Goal: Task Accomplishment & Management: Manage account settings

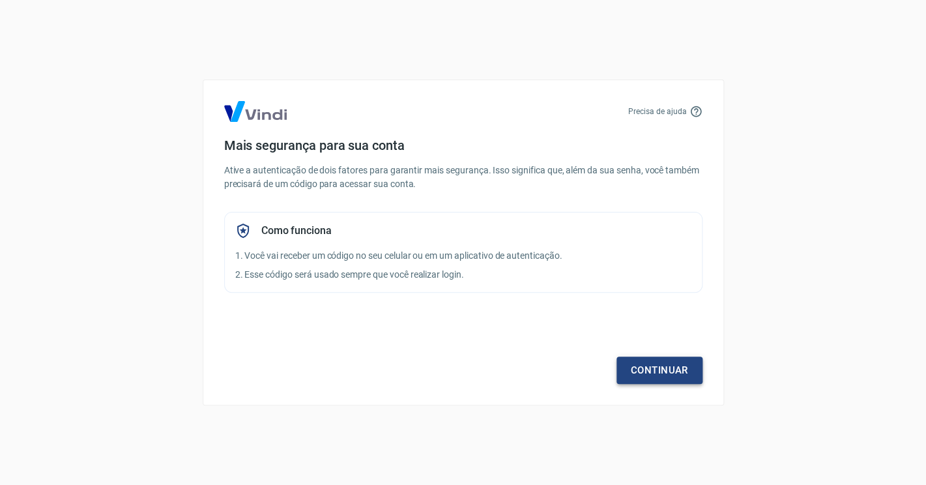
click at [643, 368] on link "Continuar" at bounding box center [660, 370] width 86 height 27
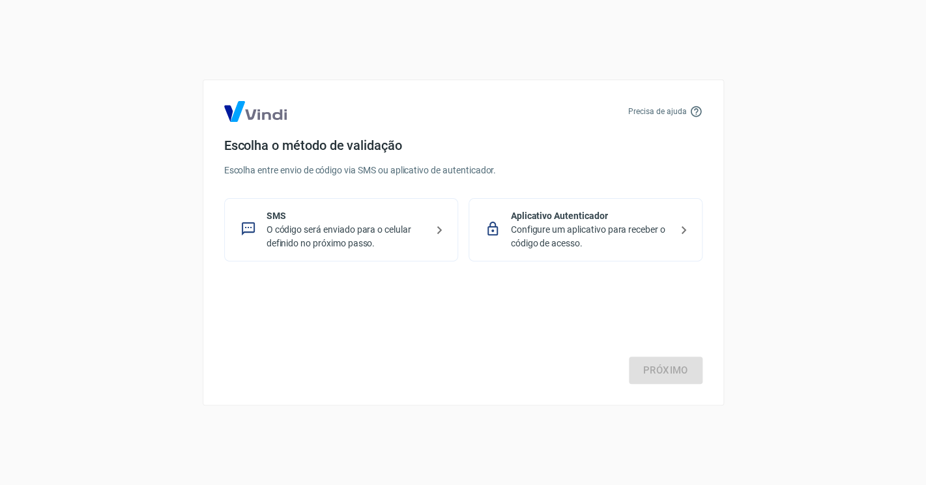
click at [372, 235] on p "O código será enviado para o celular definido no próximo passo." at bounding box center [347, 236] width 160 height 27
click at [664, 374] on link "Próximo" at bounding box center [666, 370] width 74 height 27
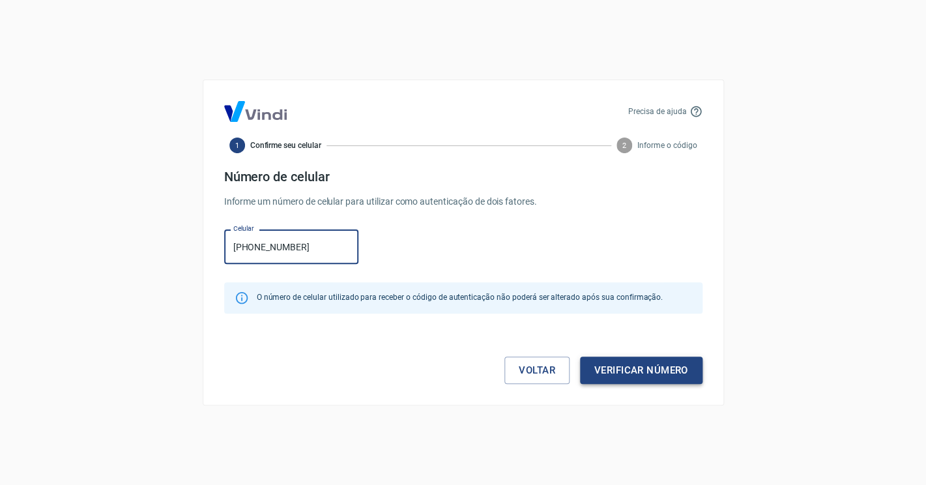
type input "[PHONE_NUMBER]"
click at [611, 365] on button "Verificar número" at bounding box center [641, 370] width 123 height 27
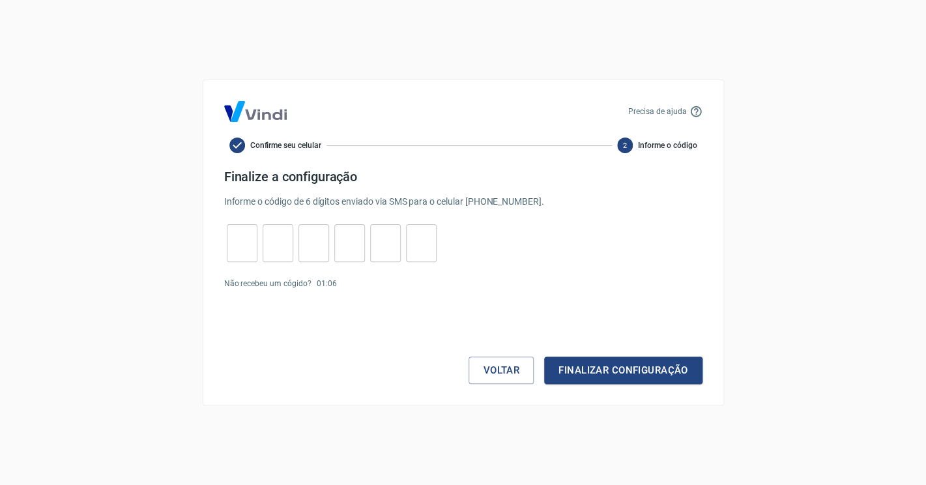
click at [244, 246] on input "tel" at bounding box center [242, 243] width 31 height 28
type input "6"
type input "3"
type input "2"
type input "3"
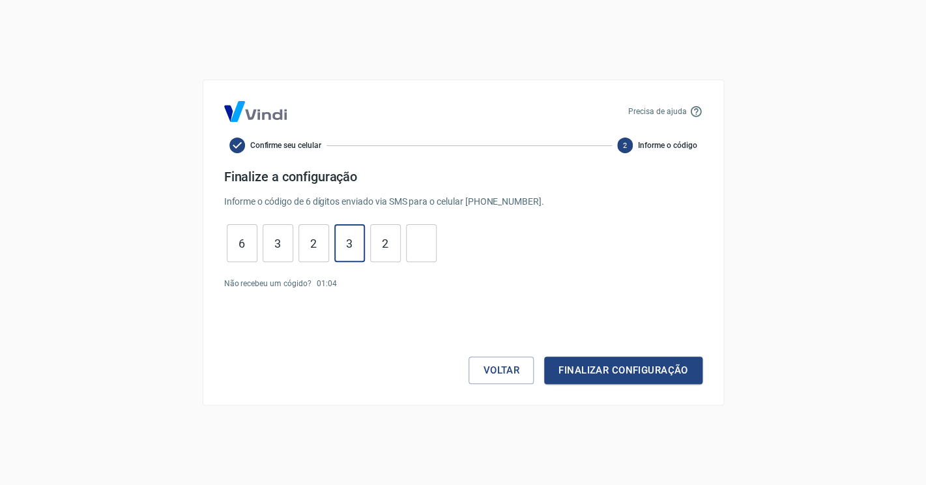
type input "2"
click at [611, 373] on button "Finalizar configuração" at bounding box center [623, 370] width 158 height 27
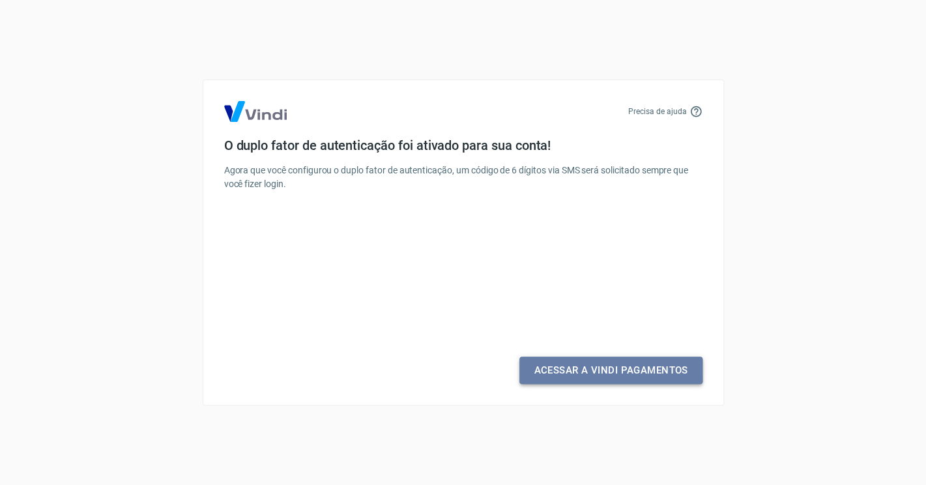
click at [586, 369] on link "Acessar a Vindi Pagamentos" at bounding box center [610, 370] width 183 height 27
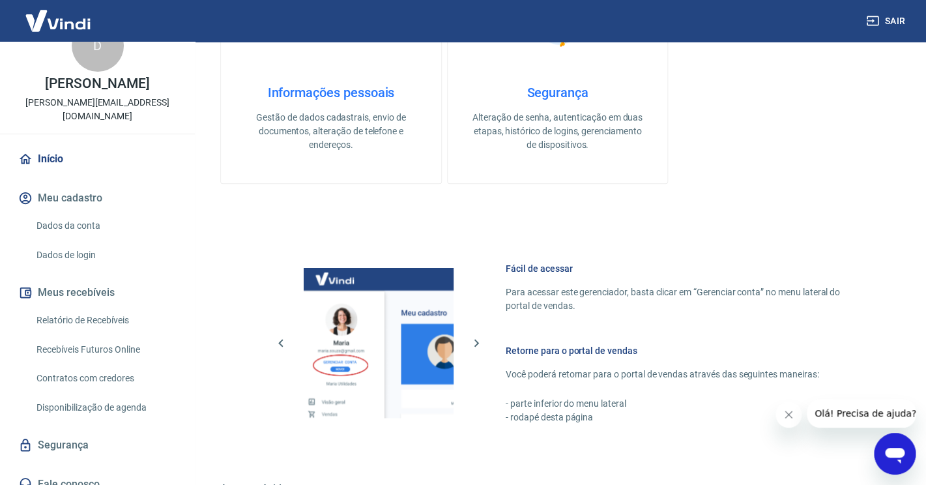
scroll to position [497, 0]
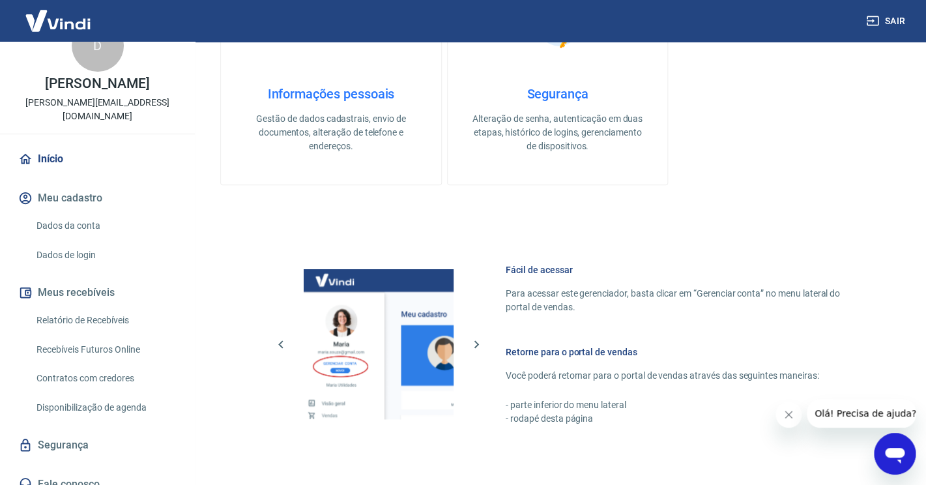
click at [335, 50] on img at bounding box center [331, 22] width 65 height 65
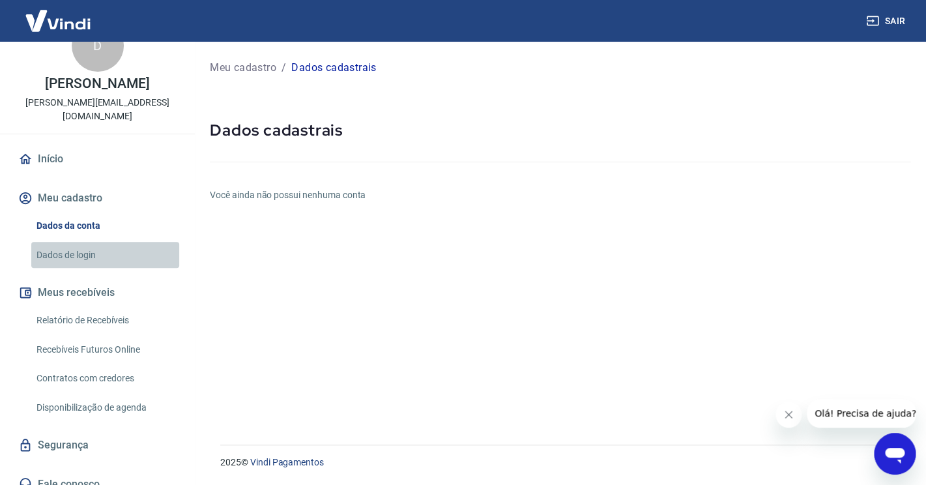
click at [97, 242] on link "Dados de login" at bounding box center [105, 255] width 148 height 27
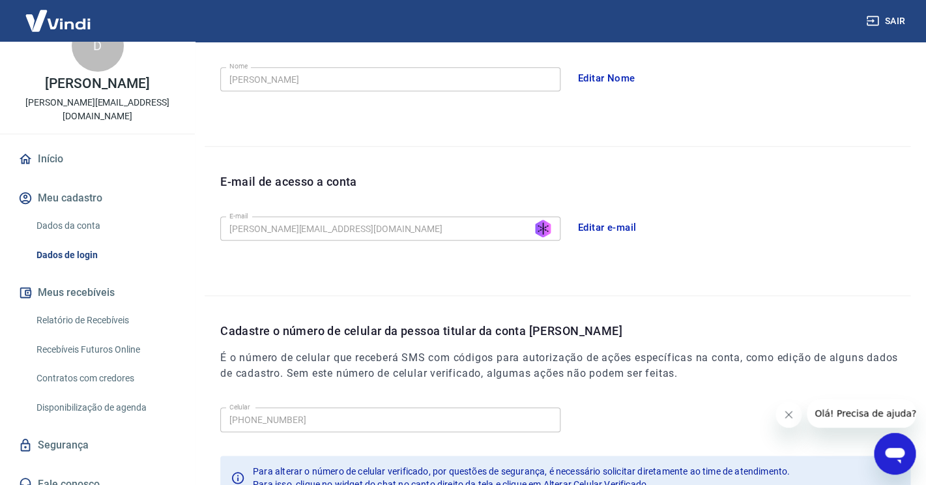
scroll to position [350, 0]
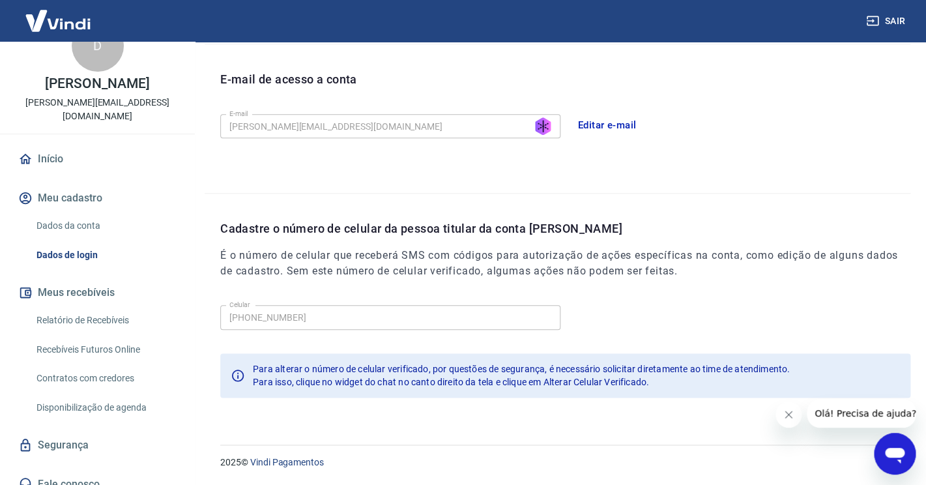
click at [115, 365] on link "Contratos com credores" at bounding box center [105, 378] width 148 height 27
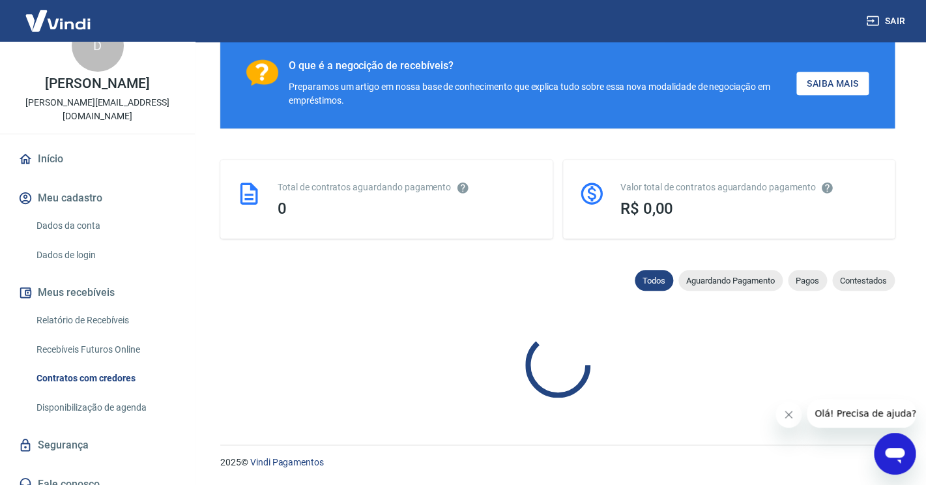
scroll to position [569, 0]
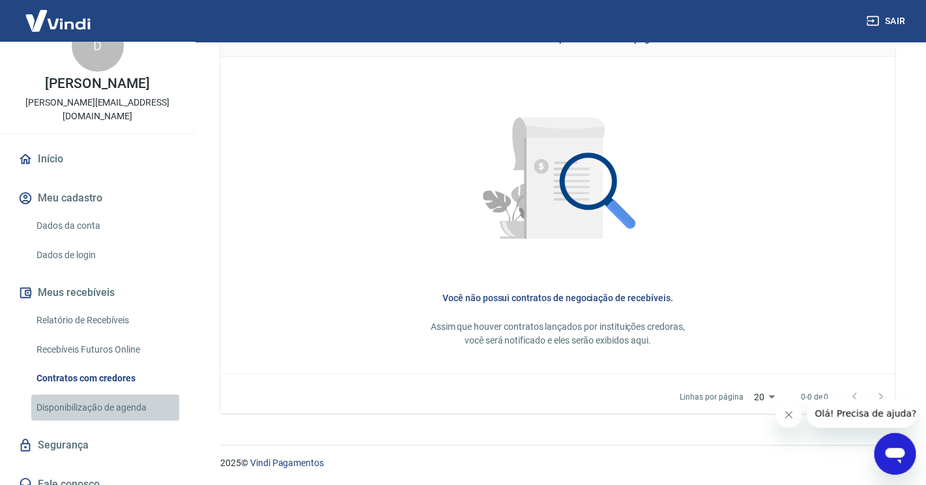
click at [114, 394] on link "Disponibilização de agenda" at bounding box center [105, 407] width 148 height 27
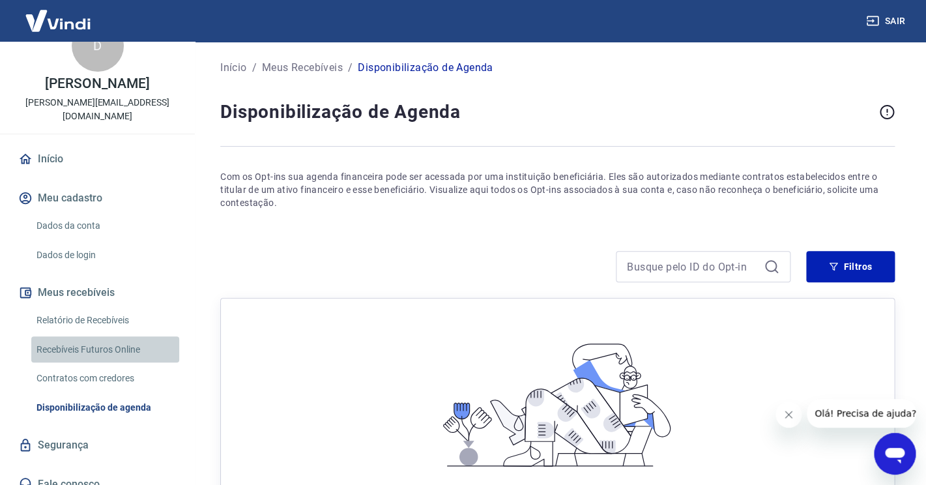
click at [79, 337] on link "Recebíveis Futuros Online" at bounding box center [105, 349] width 148 height 27
